Goal: Information Seeking & Learning: Learn about a topic

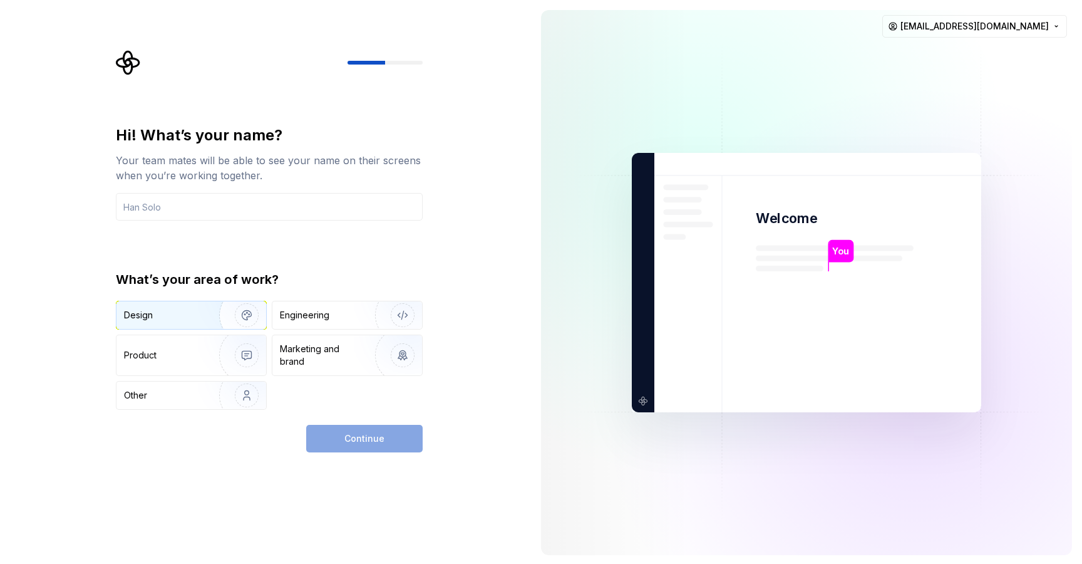
click at [184, 321] on div "Design" at bounding box center [163, 315] width 79 height 13
click at [270, 222] on div "Hi! What’s your name? Your team mates will be able to see your name on their sc…" at bounding box center [269, 267] width 307 height 284
click at [259, 205] on input "text" at bounding box center [269, 207] width 307 height 28
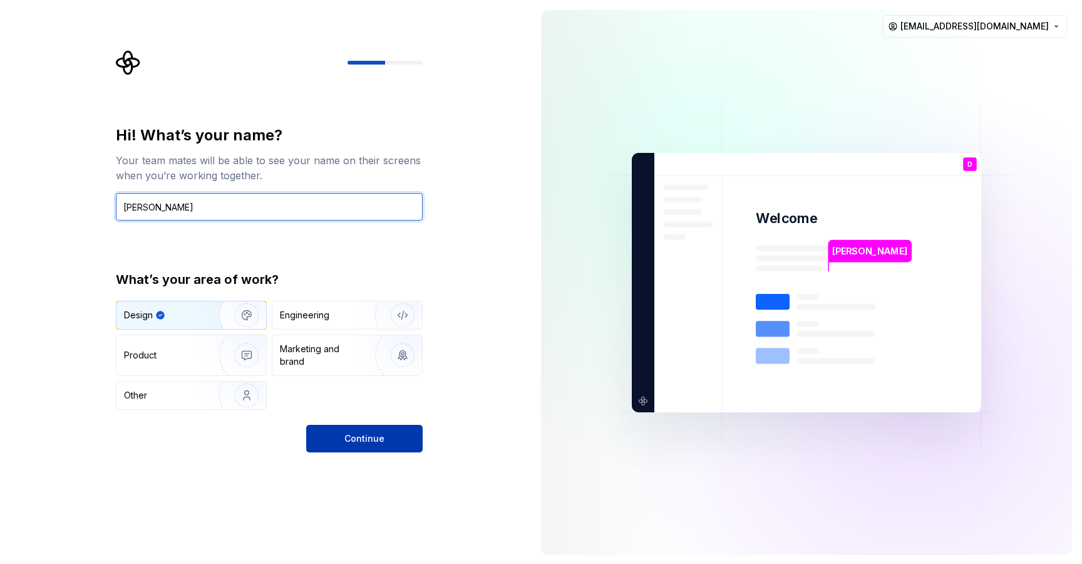
type input "Donia Zahir"
click at [388, 445] on button "Continue" at bounding box center [364, 439] width 116 height 28
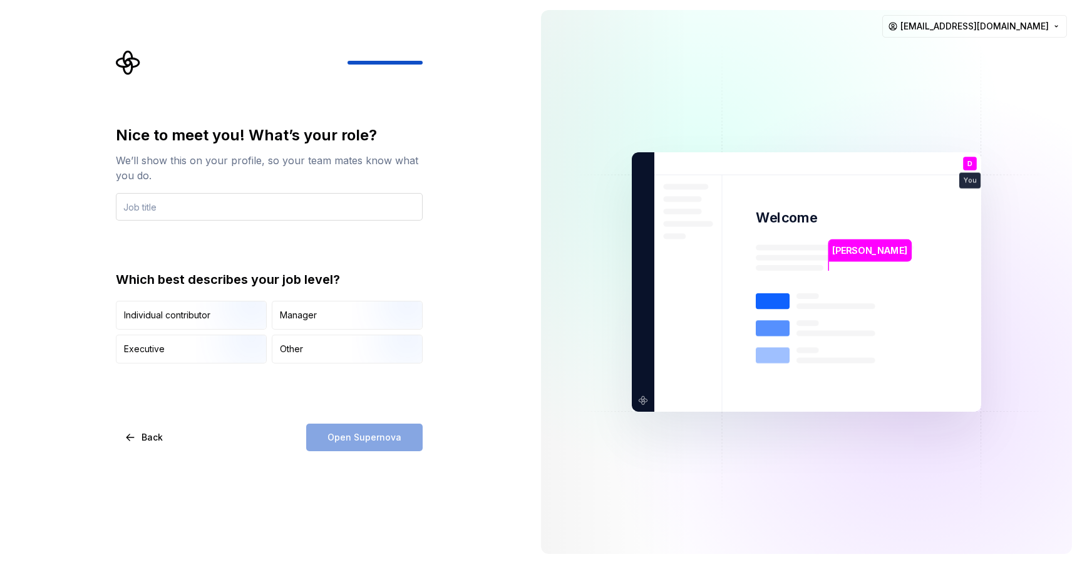
click at [269, 202] on input "text" at bounding box center [269, 207] width 307 height 28
type input "S"
click at [136, 204] on input "Sepcialist Designer" at bounding box center [269, 207] width 307 height 28
type input "Specialist Designer"
click at [370, 255] on div "Nice to meet you! What’s your role? We’ll show this on your profile, so your te…" at bounding box center [269, 244] width 307 height 238
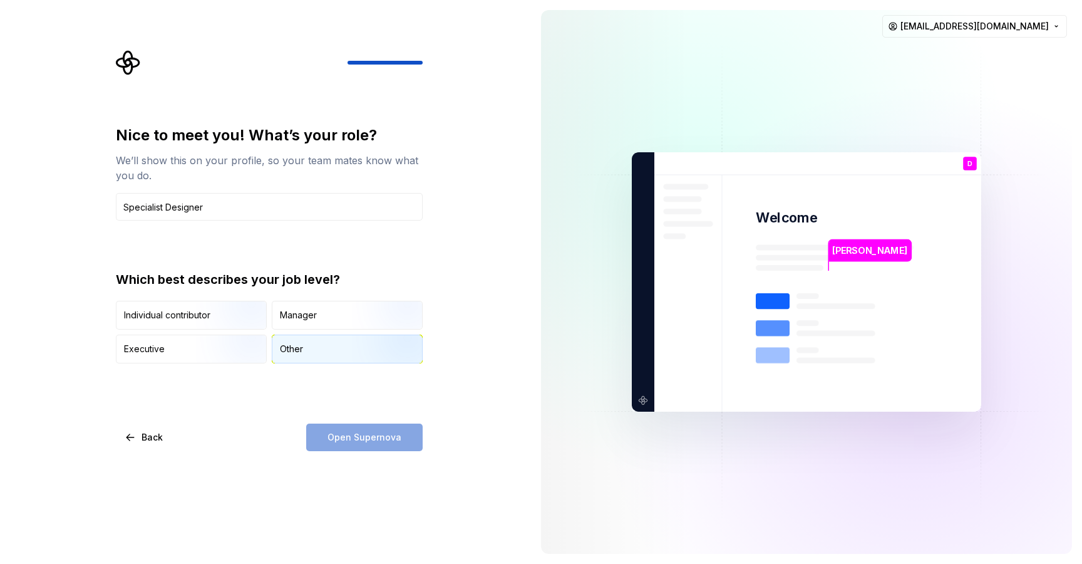
click at [318, 348] on div "Other" at bounding box center [347, 349] width 150 height 28
click at [339, 438] on span "Open Supernova" at bounding box center [364, 437] width 74 height 13
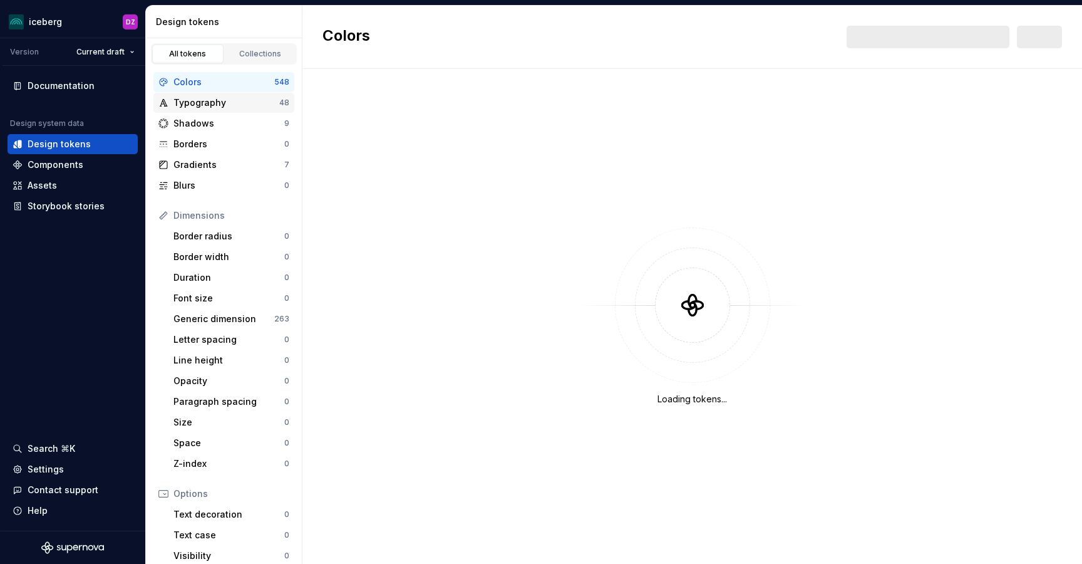
click at [201, 102] on div "Typography" at bounding box center [226, 102] width 106 height 13
click at [199, 76] on div "Colors" at bounding box center [223, 82] width 101 height 13
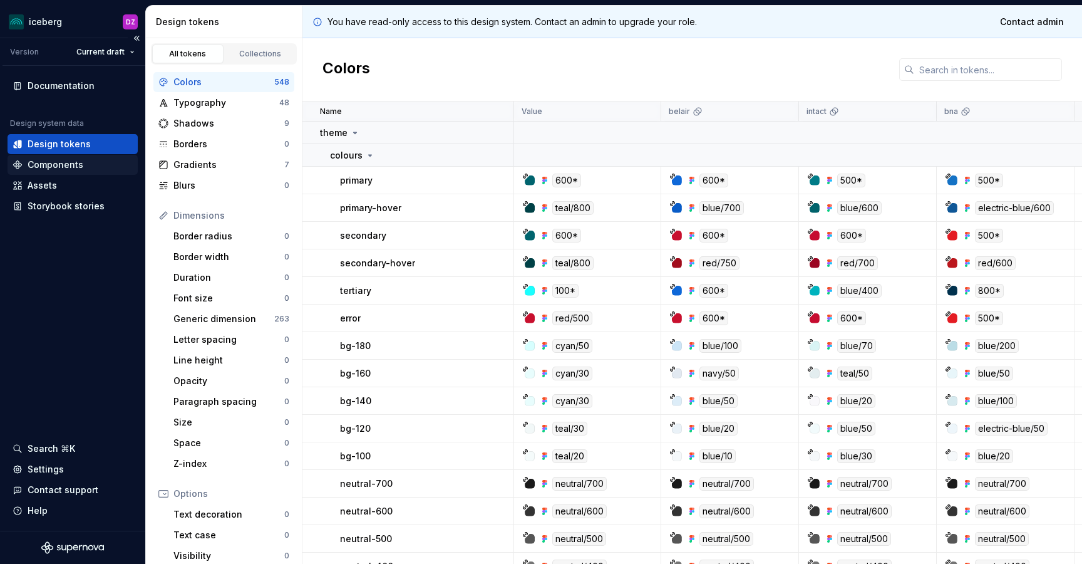
click at [76, 165] on div "Components" at bounding box center [56, 164] width 56 height 13
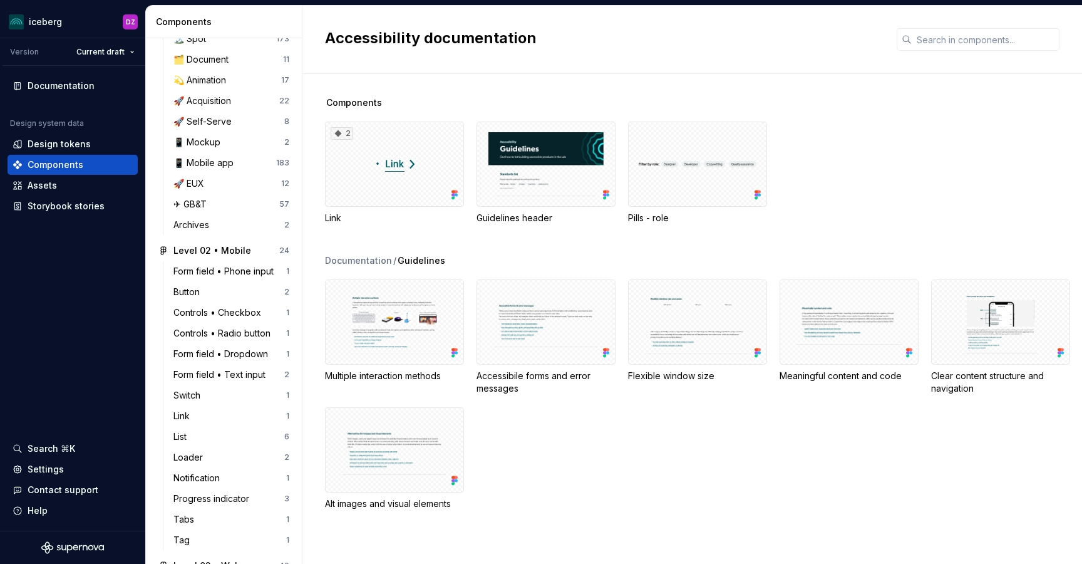
scroll to position [982, 0]
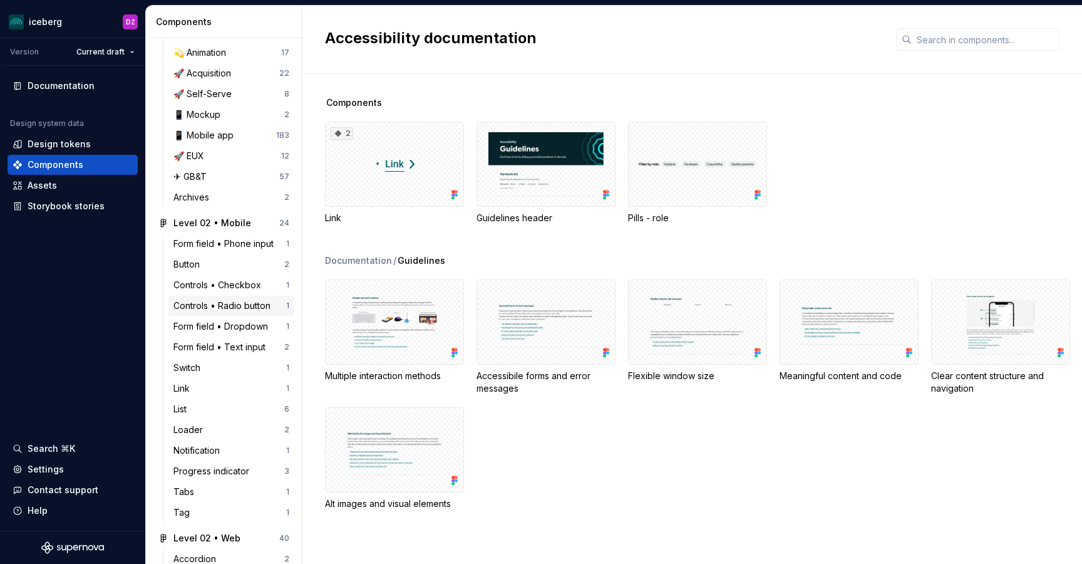
click at [207, 301] on div "Controls • Radio button" at bounding box center [224, 305] width 102 height 13
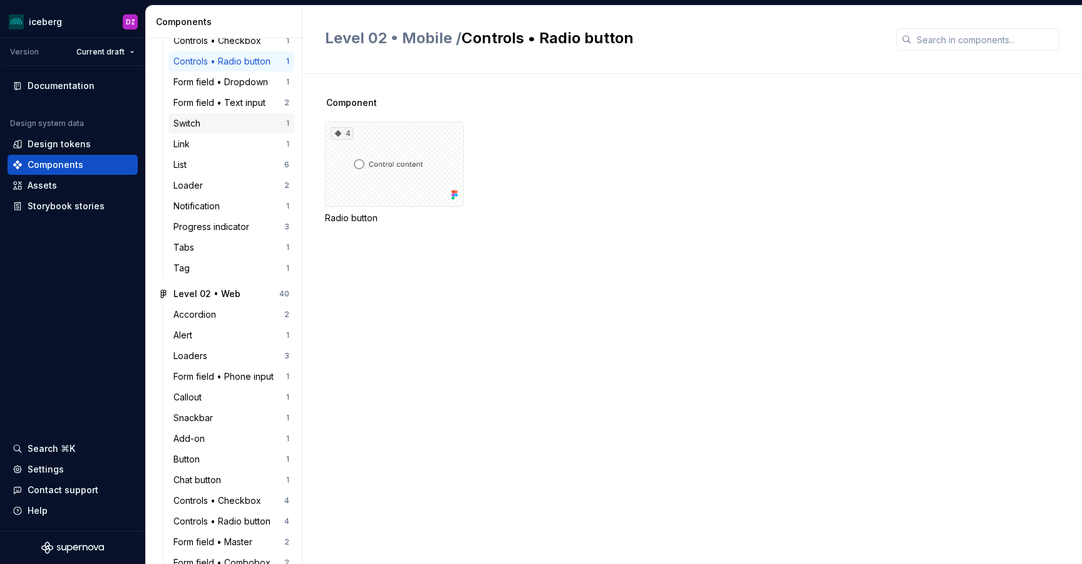
scroll to position [1227, 0]
click at [197, 310] on div "Accordion" at bounding box center [197, 313] width 48 height 13
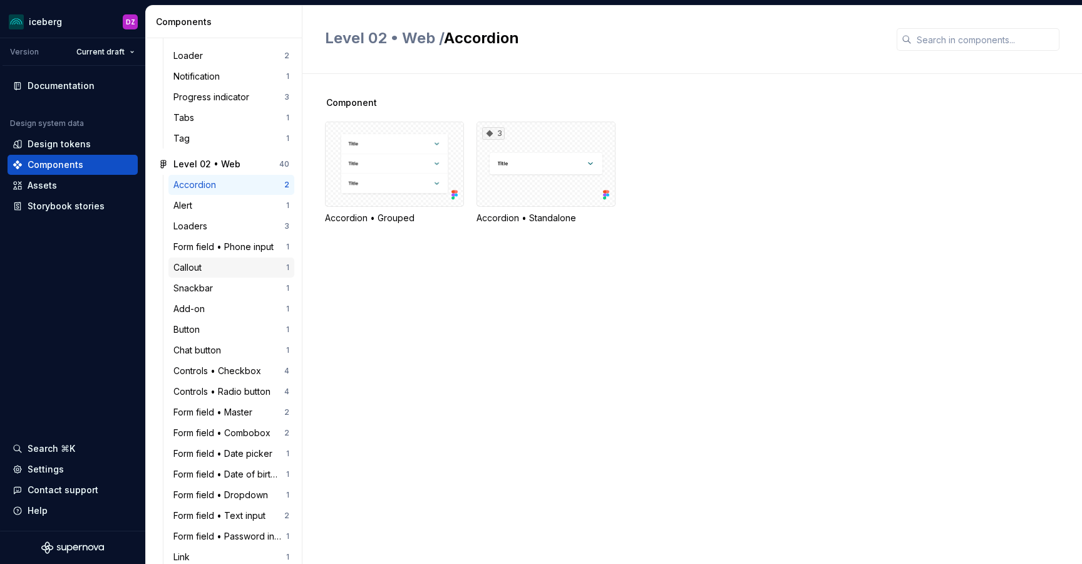
scroll to position [1381, 0]
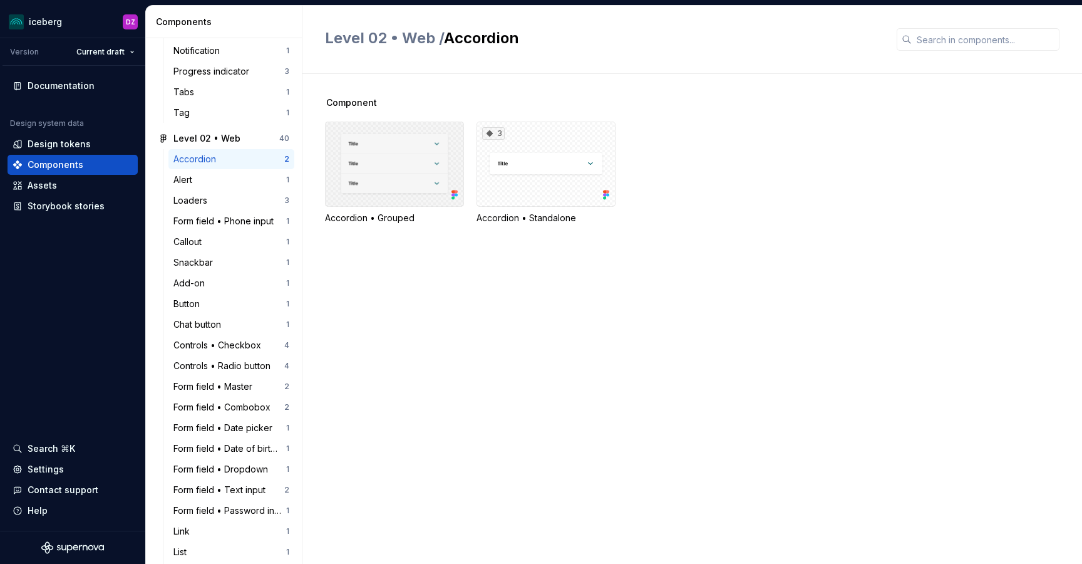
click at [421, 172] on div at bounding box center [394, 163] width 139 height 85
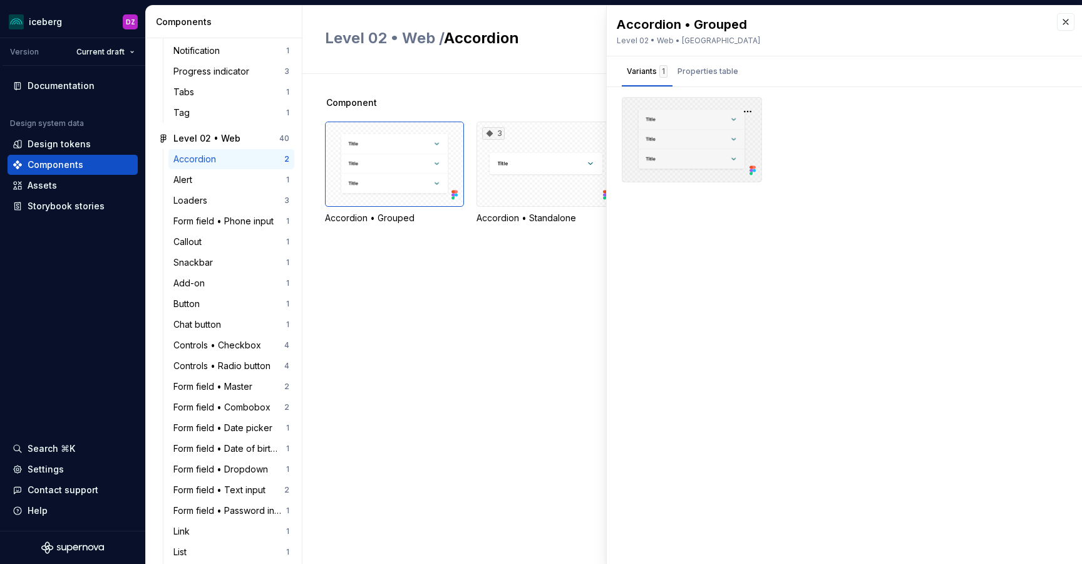
click at [689, 131] on div at bounding box center [692, 139] width 140 height 85
click at [552, 326] on div "Component Accordion • Grouped 3 Accordion • Standalone" at bounding box center [703, 319] width 757 height 490
click at [1066, 18] on button "button" at bounding box center [1066, 22] width 18 height 18
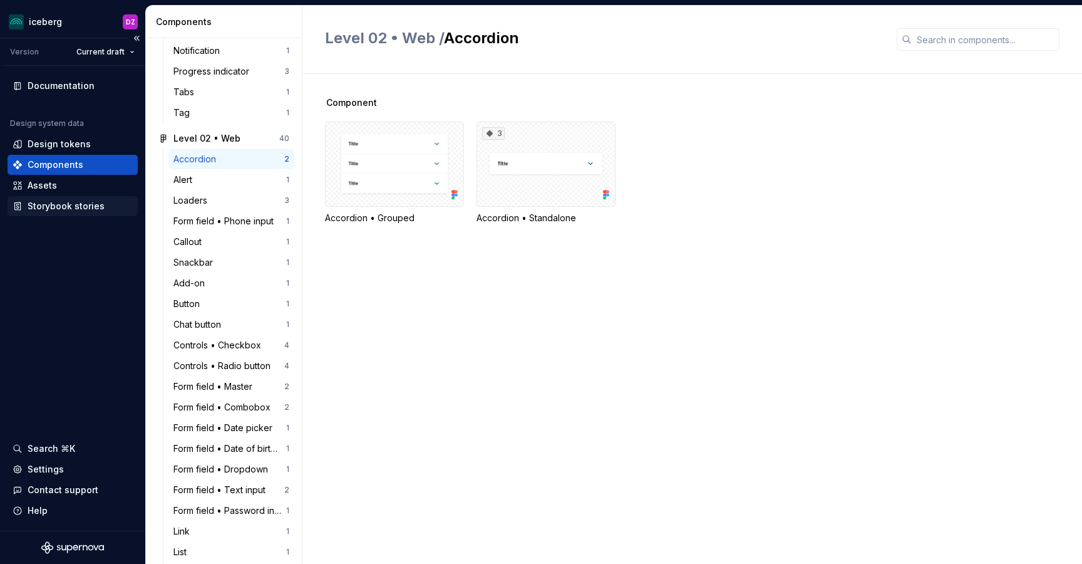
click at [57, 206] on div "Storybook stories" at bounding box center [66, 206] width 77 height 13
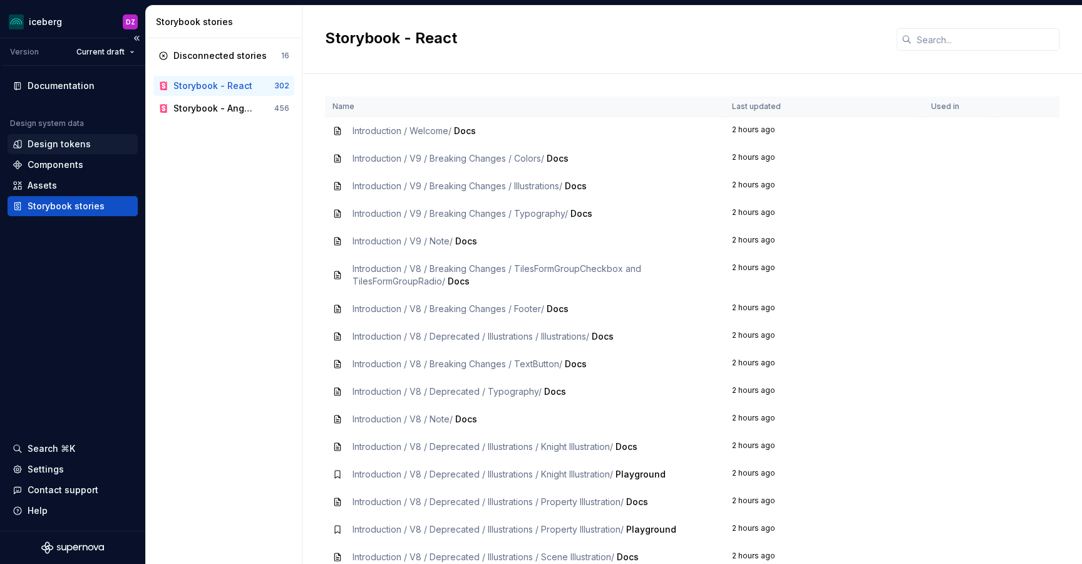
click at [54, 153] on div "Design tokens" at bounding box center [73, 144] width 130 height 20
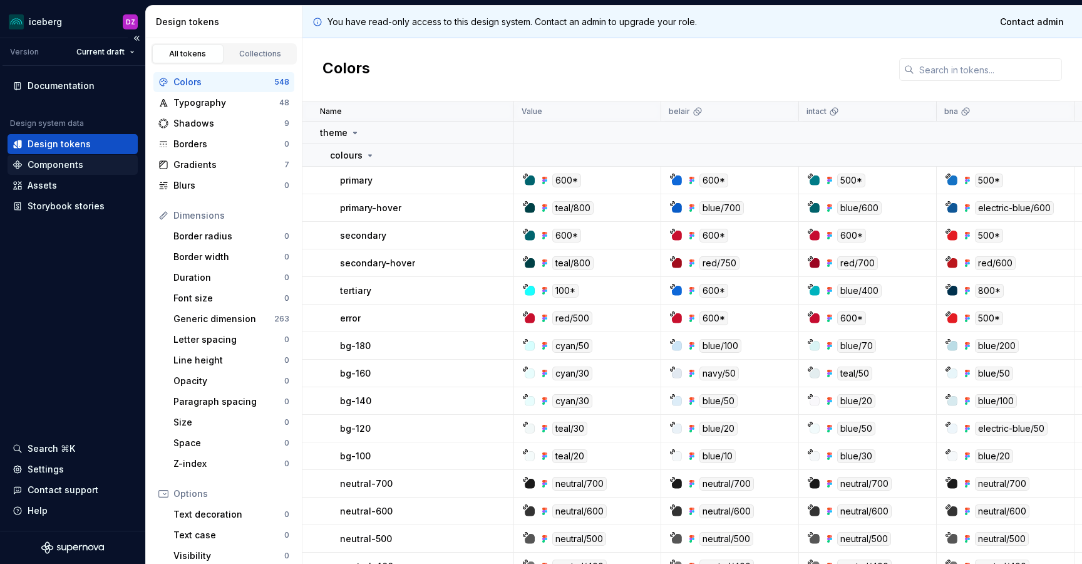
click at [53, 168] on div "Components" at bounding box center [56, 164] width 56 height 13
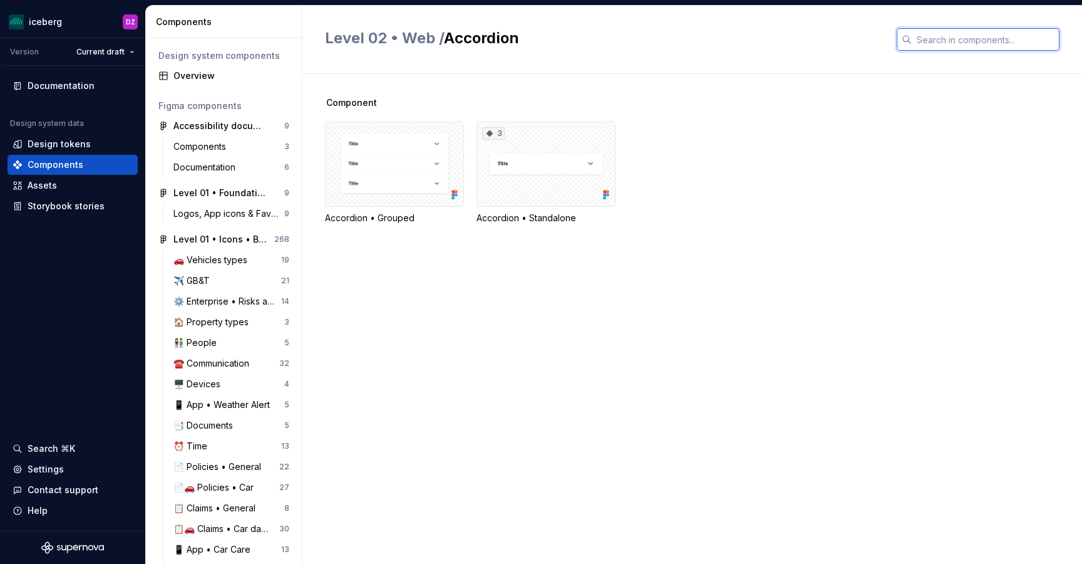
click at [922, 34] on input "text" at bounding box center [986, 39] width 148 height 23
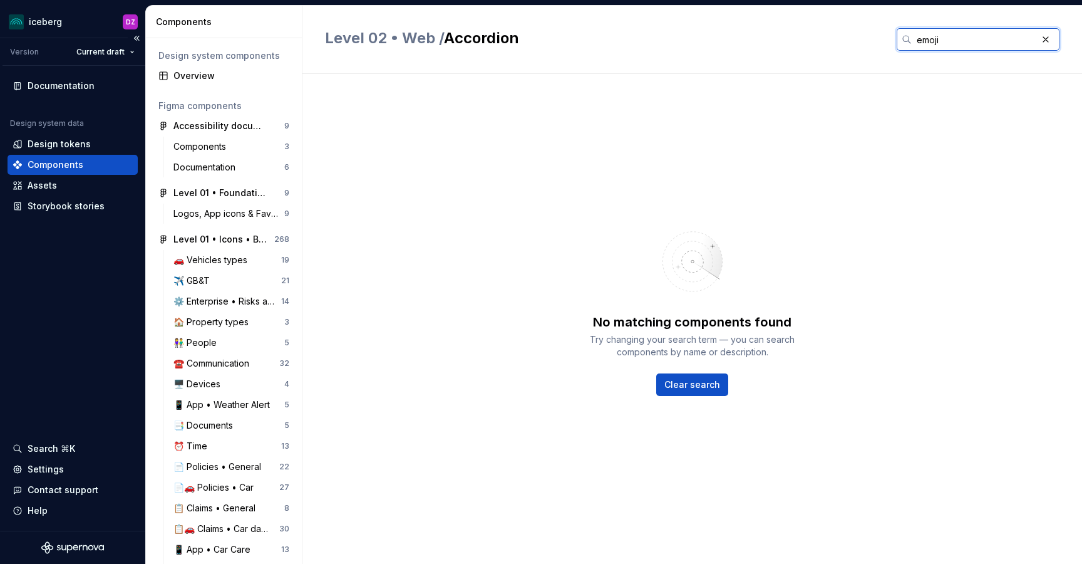
type input "emoji"
click at [65, 98] on div "Documentation Design system data Design tokens Components Assets Storybook stor…" at bounding box center [73, 146] width 130 height 140
click at [54, 80] on div "Documentation" at bounding box center [61, 86] width 67 height 13
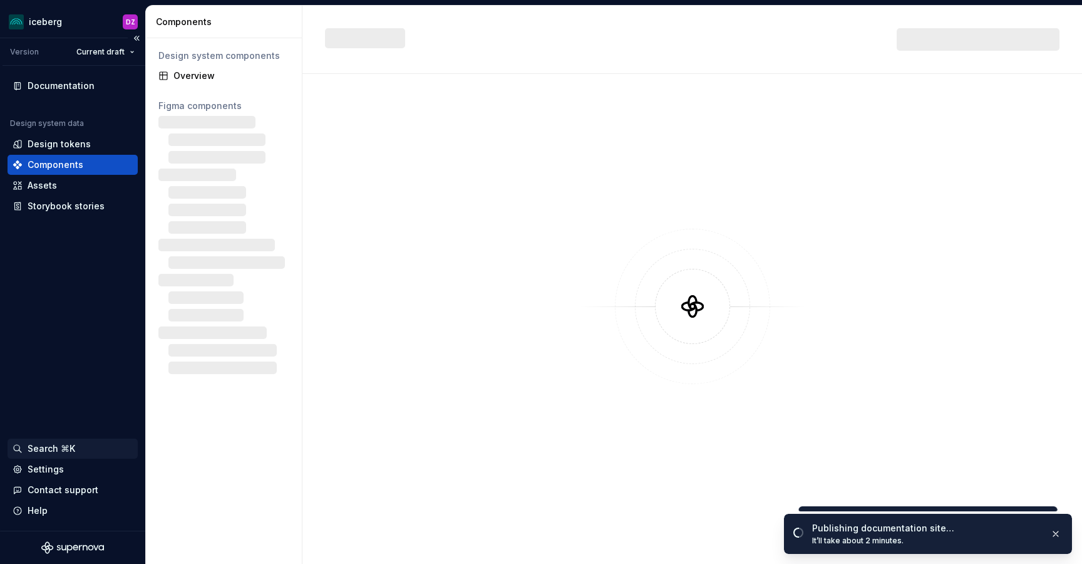
click at [38, 451] on div "Search ⌘K" at bounding box center [52, 448] width 48 height 13
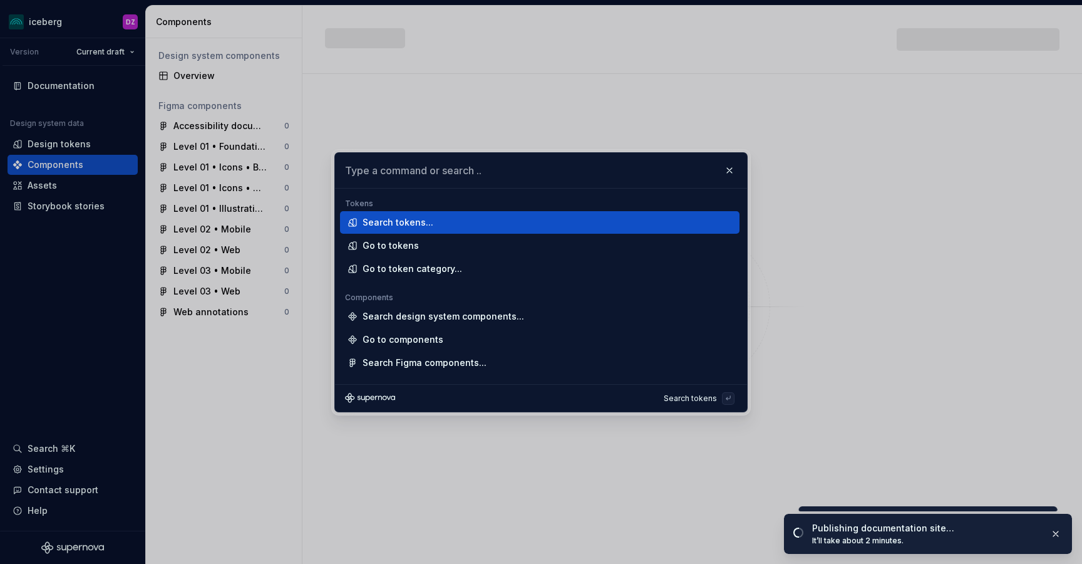
click at [428, 166] on input "text" at bounding box center [541, 170] width 412 height 35
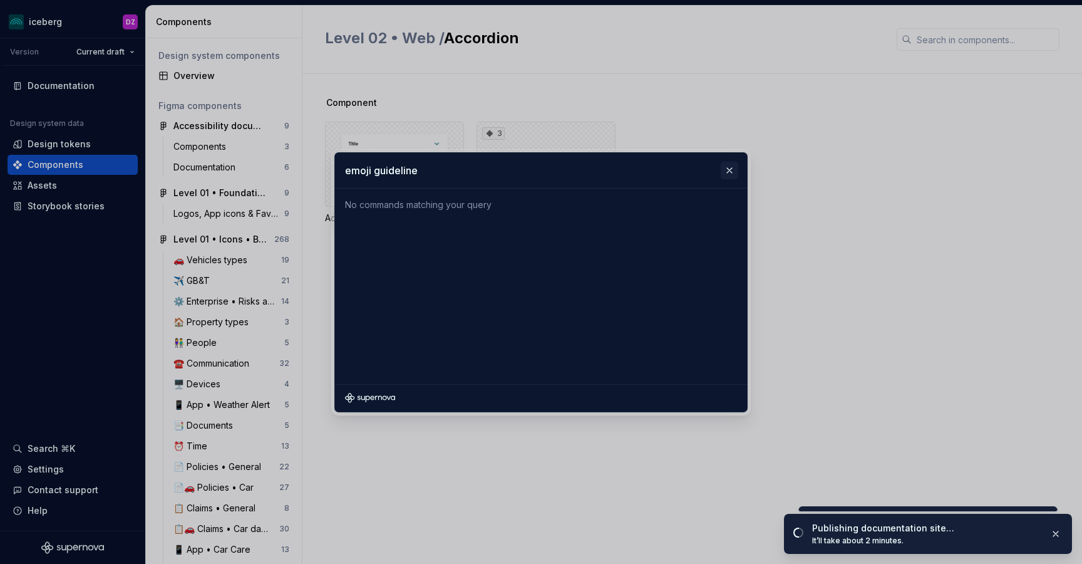
type input "emoji guideline"
click at [731, 169] on button "button" at bounding box center [730, 171] width 18 height 18
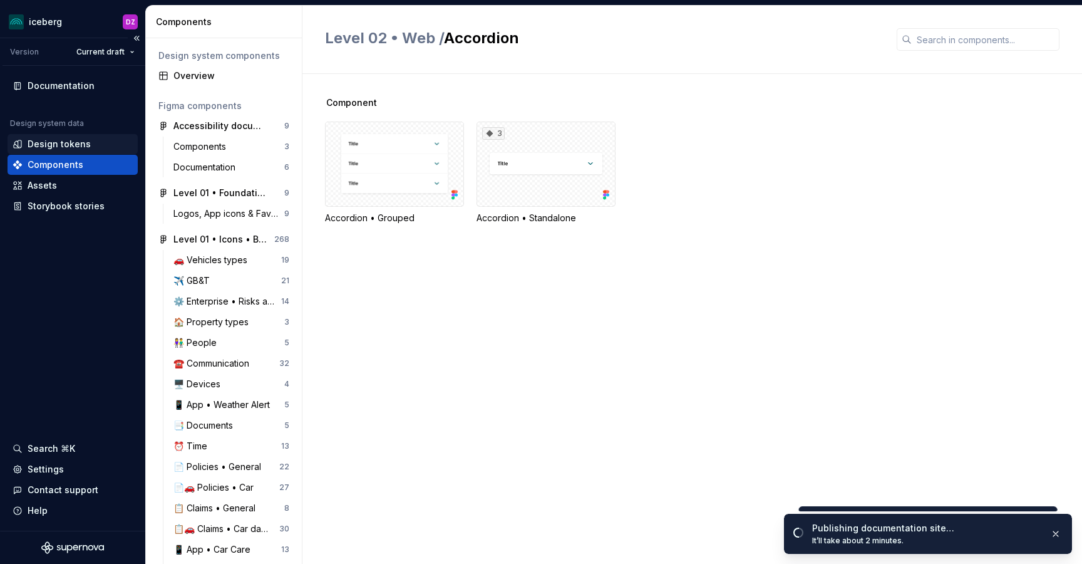
click at [63, 147] on div "Design tokens" at bounding box center [59, 144] width 63 height 13
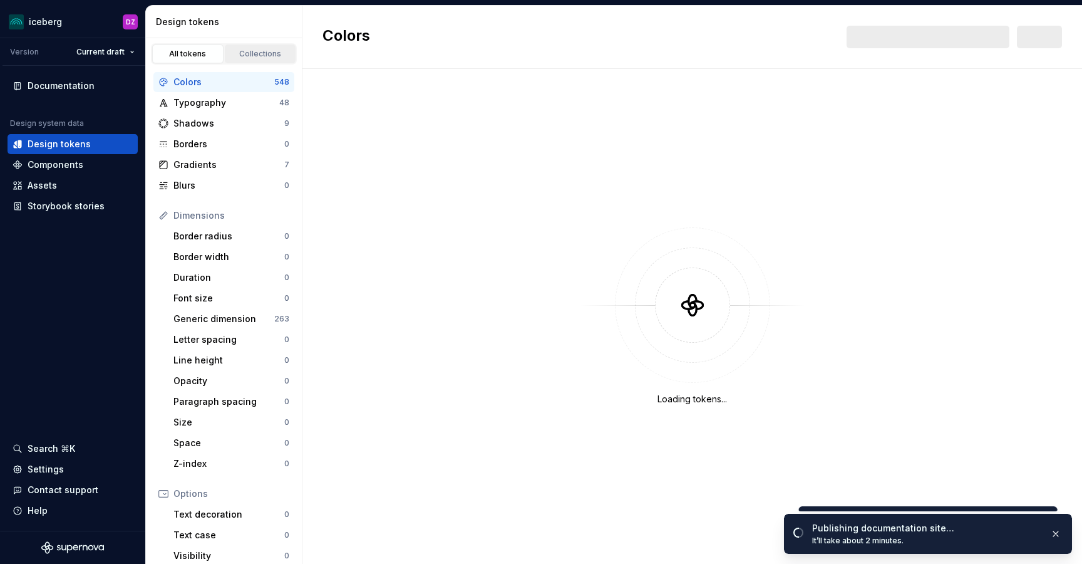
click at [277, 49] on div "Collections" at bounding box center [260, 54] width 63 height 10
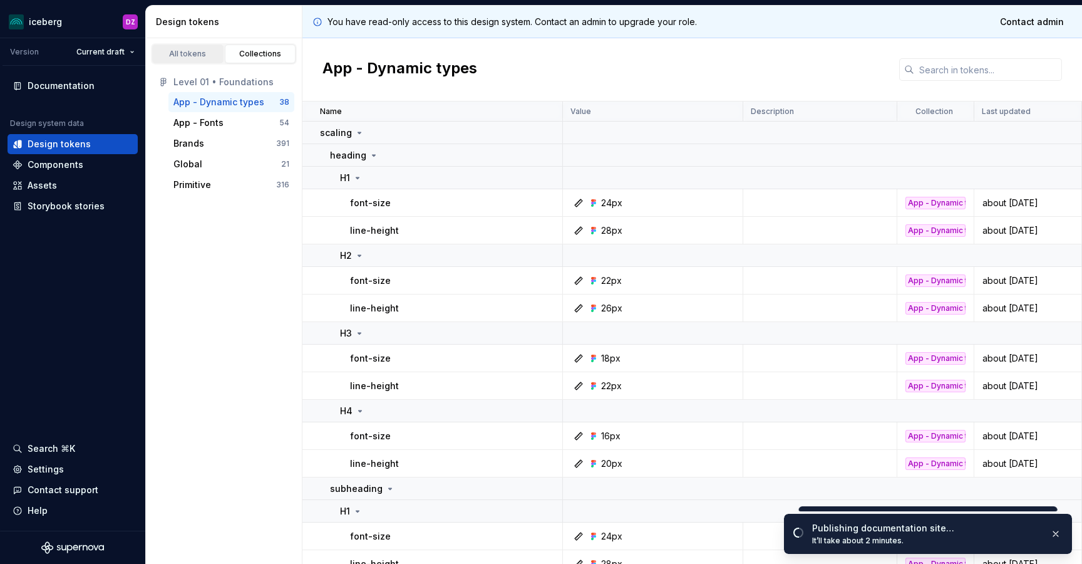
click at [189, 62] on link "All tokens" at bounding box center [187, 53] width 71 height 19
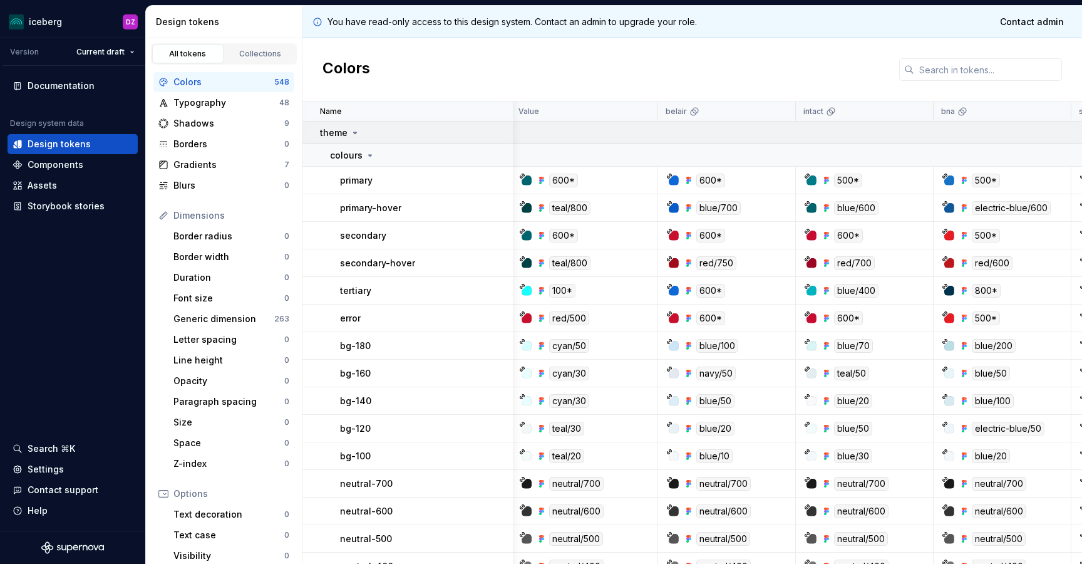
scroll to position [1, 0]
